Goal: Task Accomplishment & Management: Manage account settings

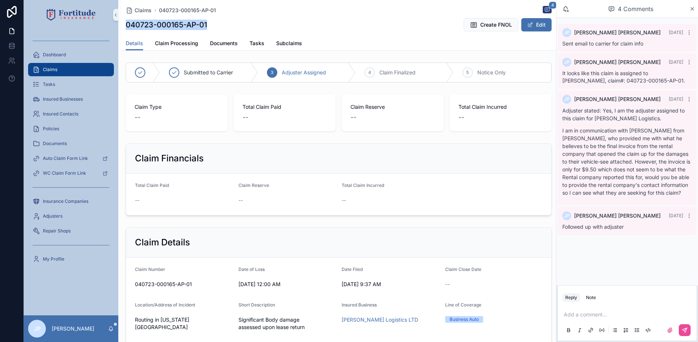
drag, startPoint x: 126, startPoint y: 23, endPoint x: 217, endPoint y: 24, distance: 91.4
click at [217, 24] on div "040723-000165-AP-01 Create FNOL Edit" at bounding box center [339, 25] width 426 height 14
copy h1 "040723-000165-AP-01"
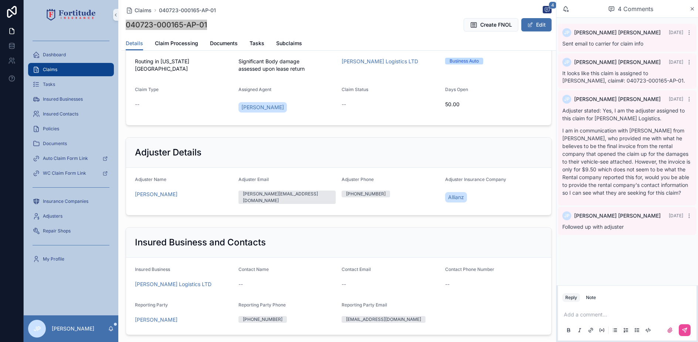
scroll to position [259, 0]
drag, startPoint x: 586, startPoint y: 293, endPoint x: 586, endPoint y: 298, distance: 5.6
click at [587, 294] on button "Note" at bounding box center [591, 297] width 16 height 9
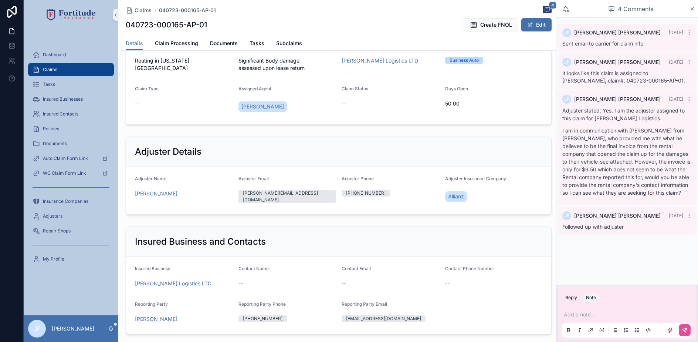
click at [585, 315] on div "Add a note..." at bounding box center [628, 321] width 130 height 31
click at [584, 316] on p "scrollable content" at bounding box center [629, 314] width 130 height 7
click at [687, 328] on icon "scrollable content" at bounding box center [685, 330] width 4 height 4
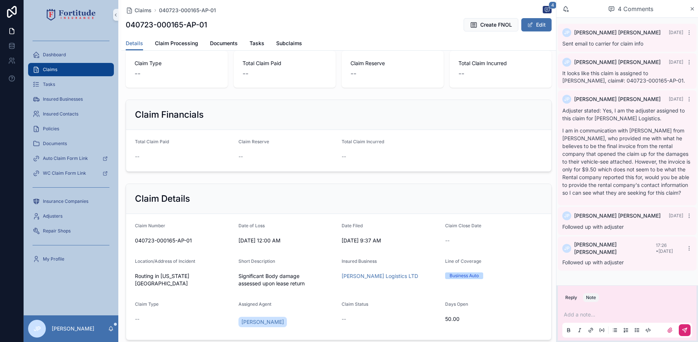
scroll to position [0, 0]
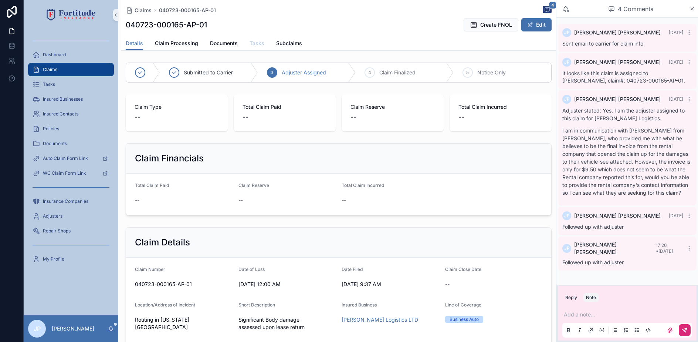
click at [253, 38] on link "Tasks" at bounding box center [257, 44] width 15 height 15
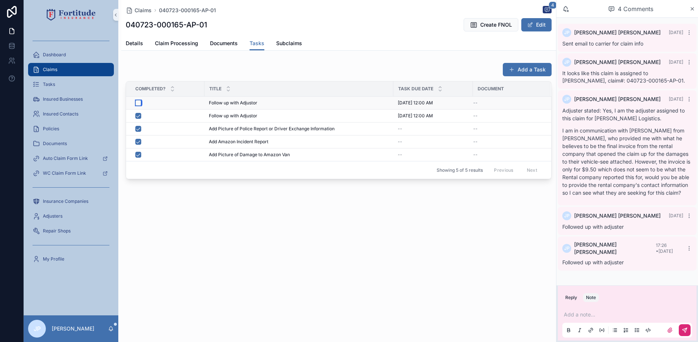
click at [138, 103] on button "scrollable content" at bounding box center [138, 103] width 6 height 6
click at [530, 72] on button "Add a Task" at bounding box center [527, 69] width 49 height 13
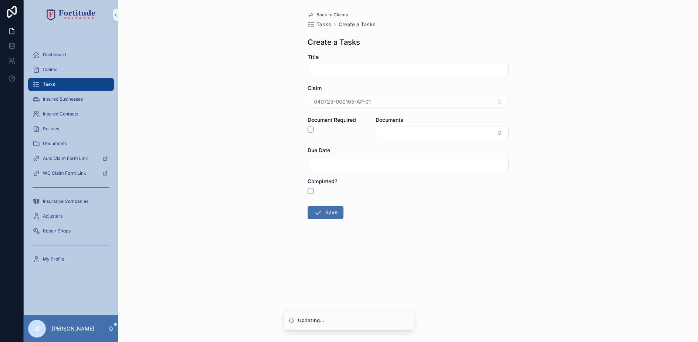
drag, startPoint x: 370, startPoint y: 61, endPoint x: 355, endPoint y: 70, distance: 17.4
click at [370, 61] on div "Title" at bounding box center [408, 65] width 201 height 24
click at [355, 70] on input "scrollable content" at bounding box center [408, 70] width 200 height 10
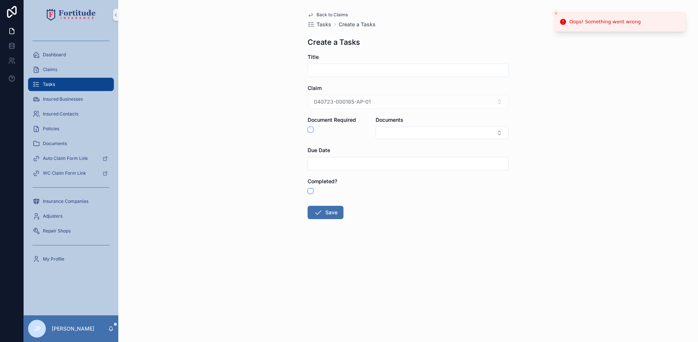
type input "**********"
click at [351, 162] on input "scrollable content" at bounding box center [408, 163] width 200 height 10
click at [450, 187] on button "scrollable content" at bounding box center [448, 181] width 13 height 13
click at [381, 242] on button "3" at bounding box center [381, 240] width 13 height 13
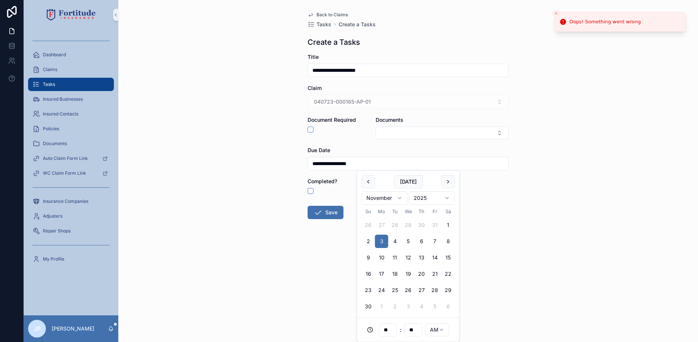
type input "**********"
click at [319, 217] on span "scrollable content" at bounding box center [318, 212] width 9 height 9
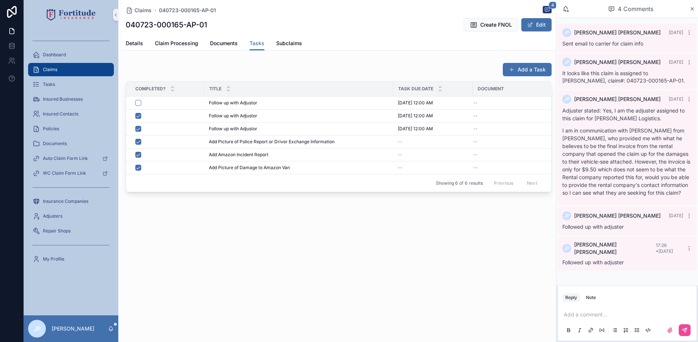
click at [254, 214] on div "Claims 040723-000165-AP-01 4 040723-000165-AP-01 Create FNOL Edit Tasks Details…" at bounding box center [338, 121] width 435 height 242
drag, startPoint x: 258, startPoint y: 217, endPoint x: 464, endPoint y: 225, distance: 205.8
click at [464, 225] on div "Claims 040723-000165-AP-01 4 040723-000165-AP-01 Create FNOL Edit Tasks Details…" at bounding box center [338, 121] width 435 height 242
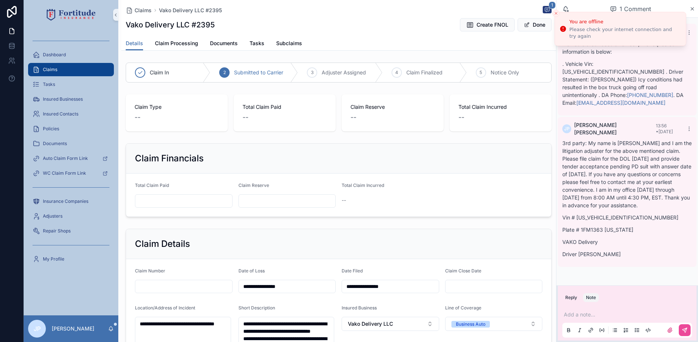
scroll to position [333, 0]
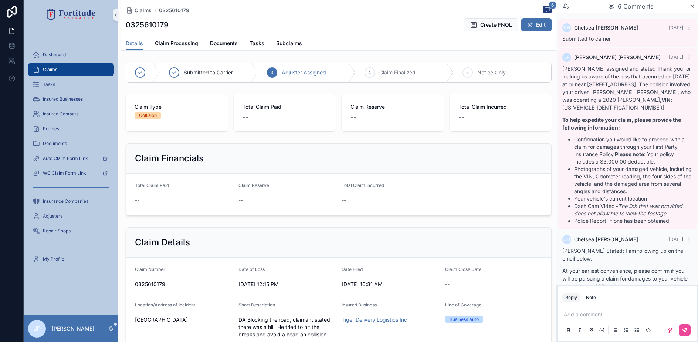
scroll to position [184, 0]
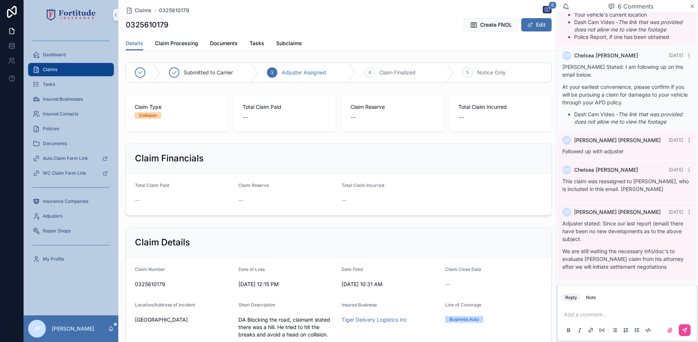
click at [156, 26] on h1 "0325610179" at bounding box center [147, 25] width 43 height 10
copy h1 "0325610179"
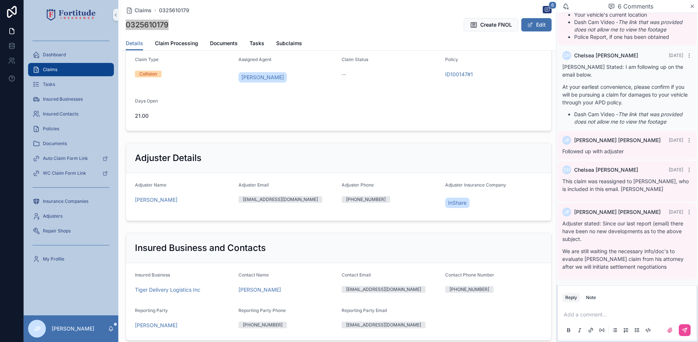
scroll to position [296, 0]
click at [595, 297] on div "Note" at bounding box center [591, 297] width 10 height 6
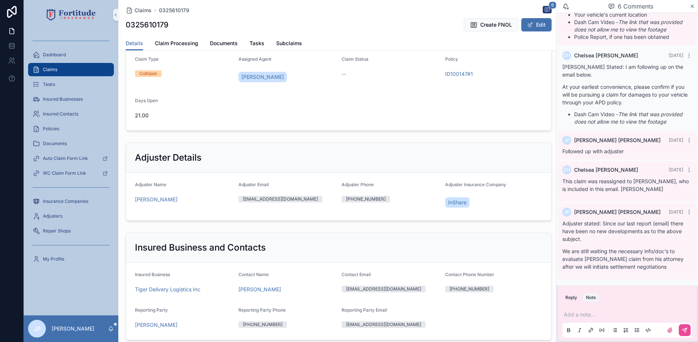
click at [592, 312] on p "scrollable content" at bounding box center [629, 314] width 130 height 7
click at [689, 328] on button "scrollable content" at bounding box center [685, 330] width 12 height 12
click at [250, 43] on span "Tasks" at bounding box center [257, 43] width 15 height 7
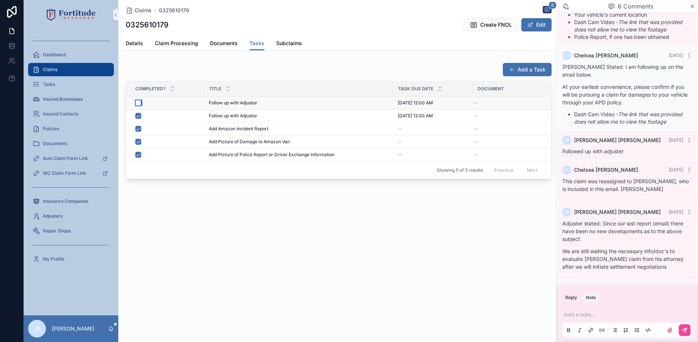
click at [138, 100] on button "scrollable content" at bounding box center [138, 103] width 6 height 6
click at [527, 70] on button "Add a Task" at bounding box center [527, 69] width 49 height 13
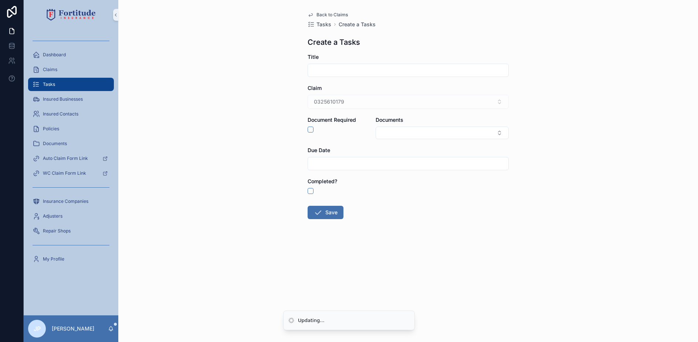
click at [378, 68] on input "scrollable content" at bounding box center [408, 70] width 200 height 10
type input "**********"
click at [365, 163] on input "scrollable content" at bounding box center [408, 163] width 200 height 10
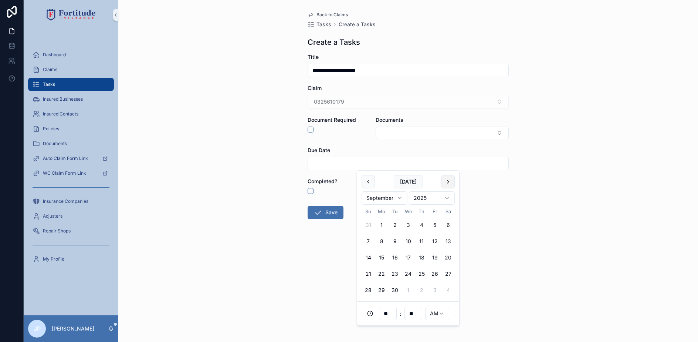
click at [450, 187] on button "scrollable content" at bounding box center [448, 181] width 13 height 13
click at [446, 222] on button "1" at bounding box center [448, 224] width 13 height 13
type input "**********"
click at [324, 207] on button "Save" at bounding box center [326, 212] width 36 height 13
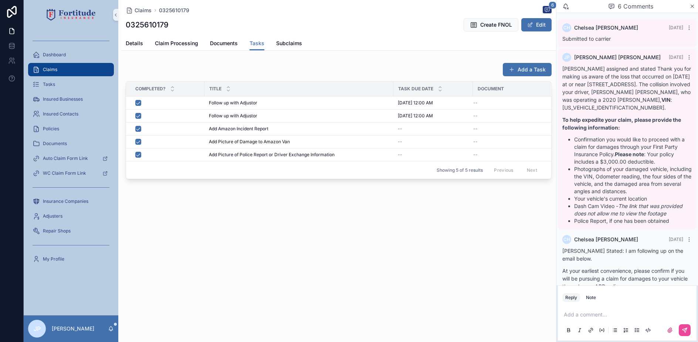
scroll to position [213, 0]
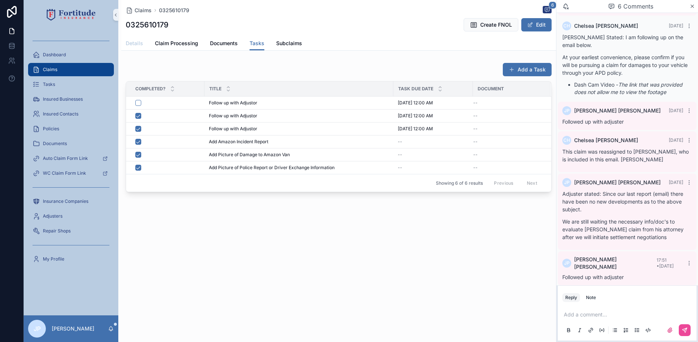
click at [140, 44] on span "Details" at bounding box center [134, 43] width 17 height 7
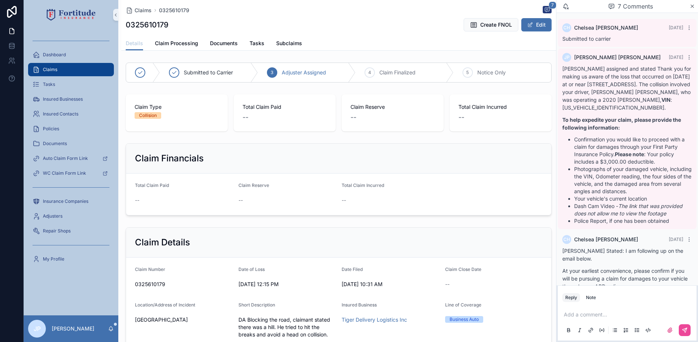
scroll to position [213, 0]
